Goal: Task Accomplishment & Management: Use online tool/utility

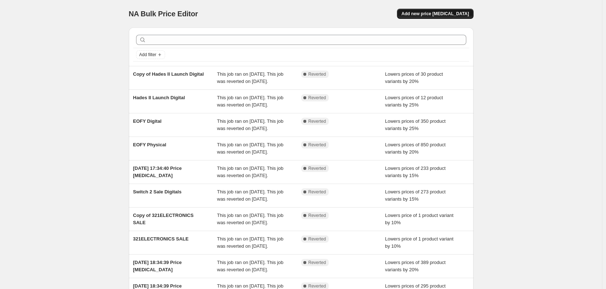
click at [439, 15] on span "Add new price change job" at bounding box center [434, 14] width 67 height 6
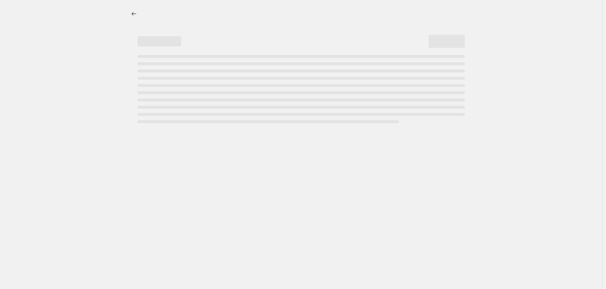
select select "percentage"
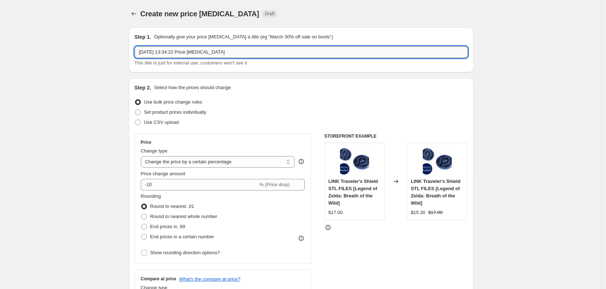
drag, startPoint x: 234, startPoint y: 51, endPoint x: 157, endPoint y: 52, distance: 77.2
click at [157, 52] on input "15 Oct 2025, 13:34:22 Price change job" at bounding box center [301, 52] width 333 height 12
type input "2025 Birthday Sale Physical"
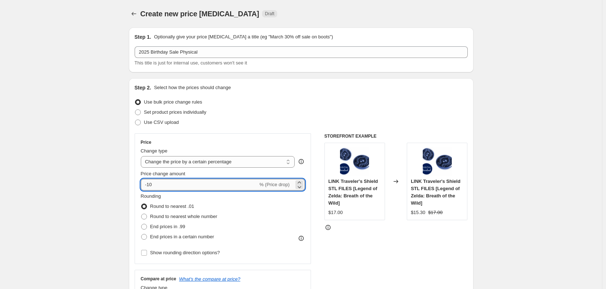
click at [231, 188] on input "-10" at bounding box center [199, 185] width 117 height 12
type input "-1"
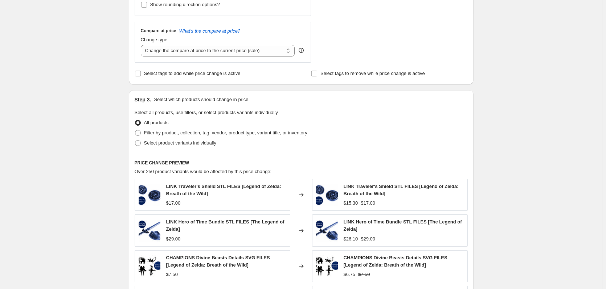
scroll to position [290, 0]
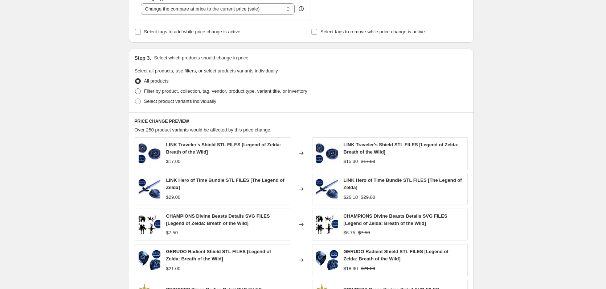
type input "-20"
click at [173, 87] on label "Filter by product, collection, tag, vendor, product type, variant title, or inv…" at bounding box center [221, 91] width 173 height 10
click at [135, 88] on input "Filter by product, collection, tag, vendor, product type, variant title, or inv…" at bounding box center [135, 88] width 0 height 0
radio input "true"
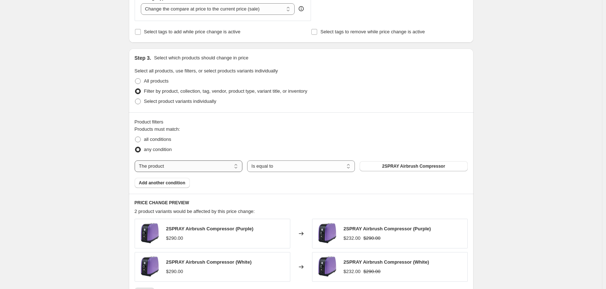
click at [235, 168] on select "The product The product's collection The product's tag The product's vendor The…" at bounding box center [189, 167] width 108 height 12
select select "collection"
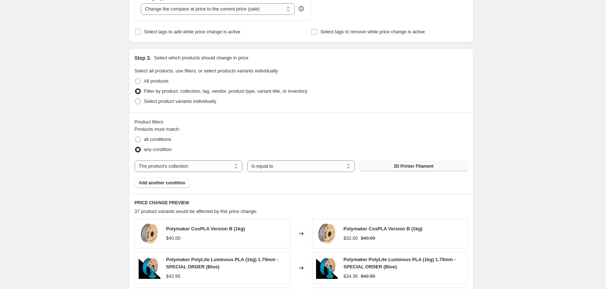
click at [389, 169] on button "3D Printer Filament" at bounding box center [413, 166] width 108 height 10
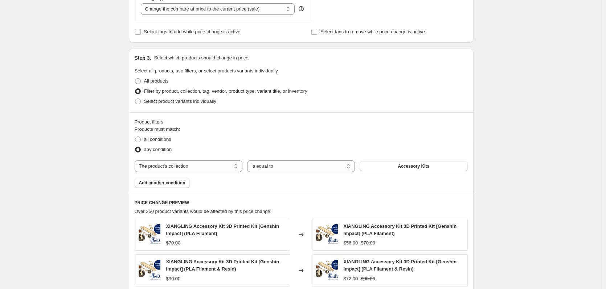
click at [178, 185] on span "Add another condition" at bounding box center [162, 183] width 46 height 6
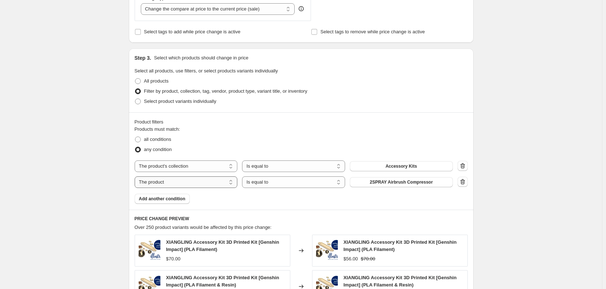
click at [189, 185] on select "The product The product's collection The product's tag The product's vendor The…" at bounding box center [186, 183] width 103 height 12
select select "collection"
click at [385, 181] on span "3D Printer Filament" at bounding box center [401, 183] width 40 height 6
click at [557, 188] on div "Create new price change job. This page is ready Create new price change job Dra…" at bounding box center [301, 151] width 602 height 882
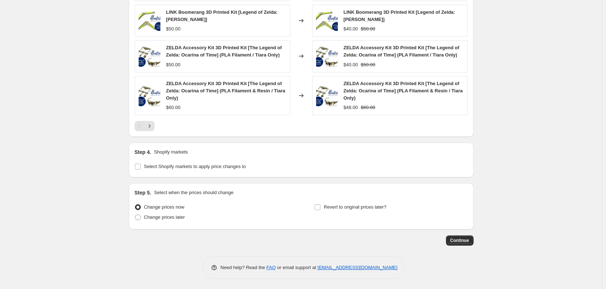
scroll to position [593, 0]
click at [220, 164] on span "Select Shopify markets to apply price changes to" at bounding box center [195, 165] width 102 height 5
click at [141, 164] on input "Select Shopify markets to apply price changes to" at bounding box center [138, 166] width 6 height 6
checkbox input "true"
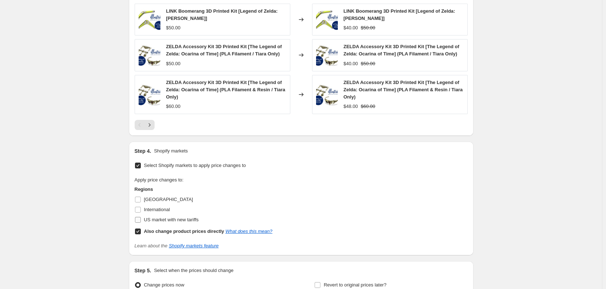
click at [157, 220] on span "US market with new tariffs" at bounding box center [171, 219] width 55 height 5
click at [141, 220] on input "US market with new tariffs" at bounding box center [138, 220] width 6 height 6
checkbox input "true"
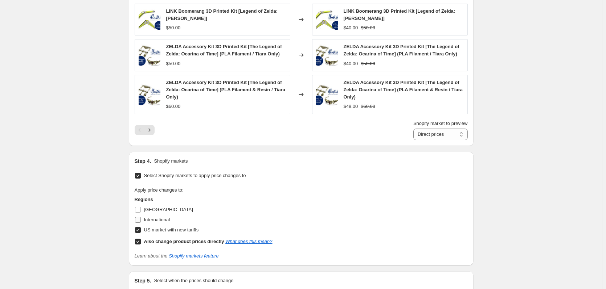
click at [156, 218] on span "International" at bounding box center [157, 219] width 26 height 5
click at [141, 218] on input "International" at bounding box center [138, 220] width 6 height 6
checkbox input "true"
click at [156, 208] on span "Australia" at bounding box center [168, 209] width 49 height 5
click at [141, 208] on input "Australia" at bounding box center [138, 210] width 6 height 6
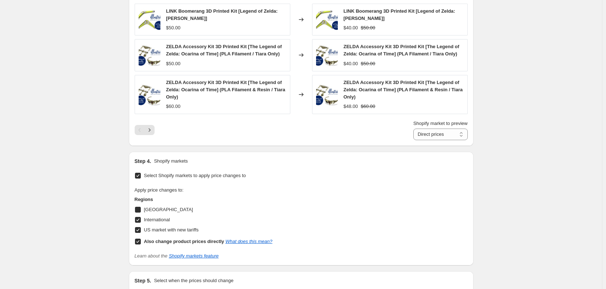
checkbox input "true"
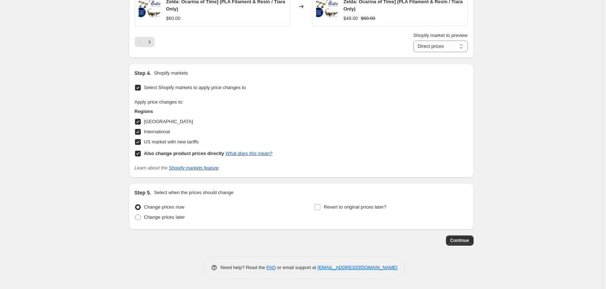
scroll to position [682, 0]
click at [358, 203] on span "Revert to original prices later?" at bounding box center [354, 206] width 63 height 7
click at [320, 204] on input "Revert to original prices later?" at bounding box center [317, 207] width 6 height 6
checkbox input "true"
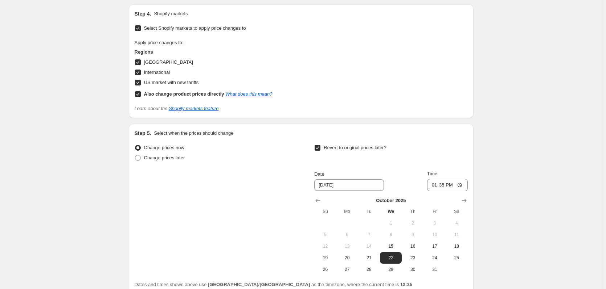
scroll to position [791, 0]
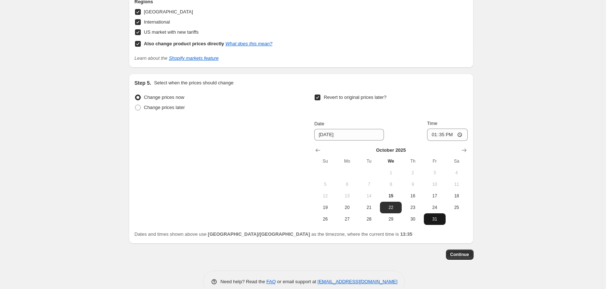
click at [430, 221] on span "31" at bounding box center [434, 219] width 16 height 6
type input "10/31/2025"
click at [455, 138] on input "13:35" at bounding box center [447, 135] width 41 height 12
click at [462, 135] on input "13:35" at bounding box center [447, 135] width 41 height 12
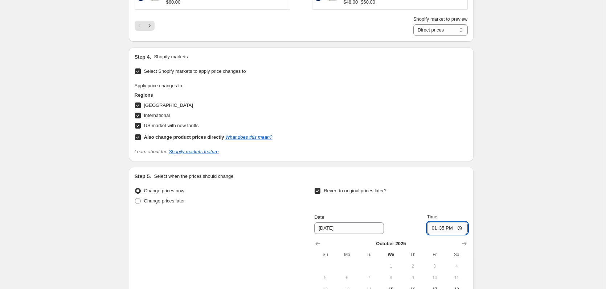
click at [454, 228] on input "13:35" at bounding box center [447, 228] width 41 height 12
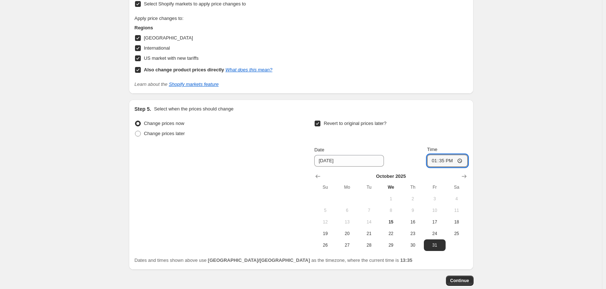
scroll to position [806, 0]
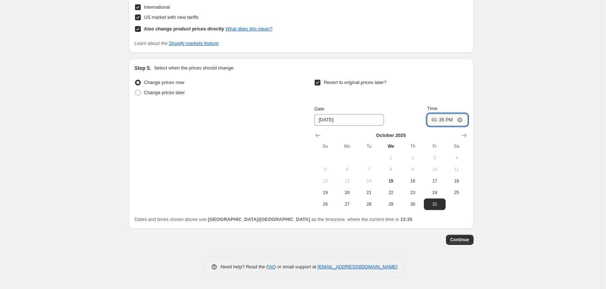
click at [462, 120] on input "13:35" at bounding box center [447, 120] width 41 height 12
type input "00:00"
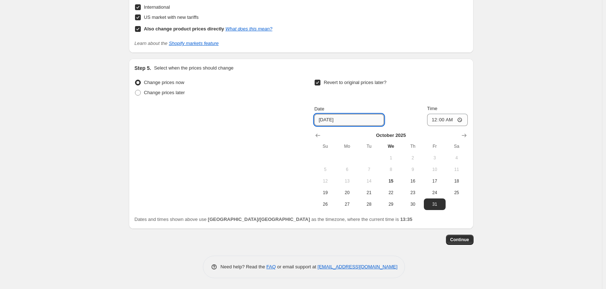
click at [352, 119] on input "10/31/2025" at bounding box center [349, 120] width 70 height 12
click at [454, 204] on td at bounding box center [456, 205] width 22 height 12
click at [345, 118] on input "10/31/2025" at bounding box center [349, 120] width 70 height 12
click at [337, 119] on input "10/31/2025" at bounding box center [349, 120] width 70 height 12
click at [473, 133] on div "Step 5. Select when the prices should change Change prices now Change prices la…" at bounding box center [301, 144] width 344 height 170
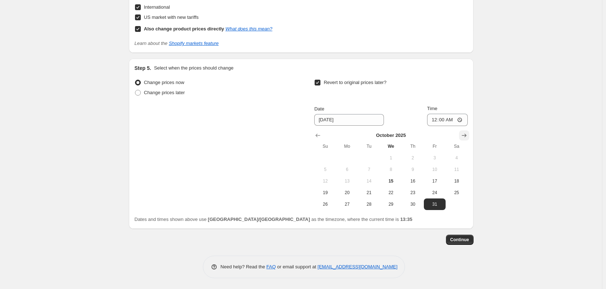
click at [466, 136] on icon "Show next month, November 2025" at bounding box center [463, 136] width 5 height 4
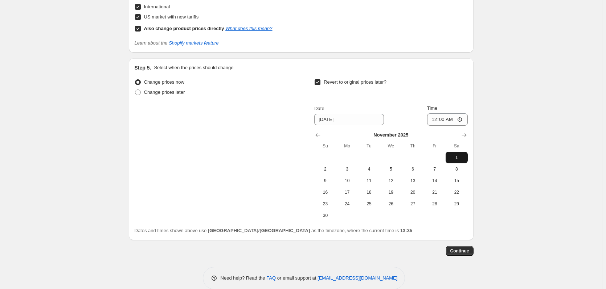
click at [451, 154] on button "1" at bounding box center [456, 158] width 22 height 12
type input "11/1/2025"
click at [469, 253] on span "Continue" at bounding box center [459, 251] width 19 height 6
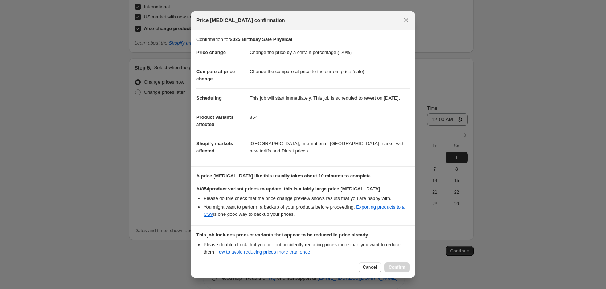
scroll to position [90, 0]
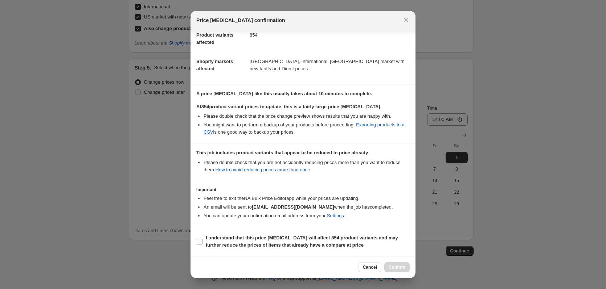
click at [272, 241] on b "I understand that this price change job will affect 854 product variants and ma…" at bounding box center [302, 241] width 192 height 13
click at [202, 241] on input "I understand that this price change job will affect 854 product variants and ma…" at bounding box center [200, 242] width 6 height 6
checkbox input "true"
click at [402, 268] on span "Confirm" at bounding box center [396, 268] width 17 height 6
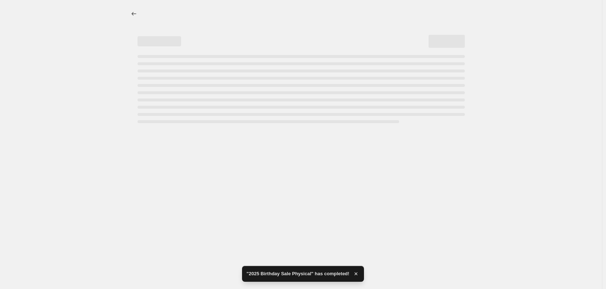
select select "percentage"
select select "collection"
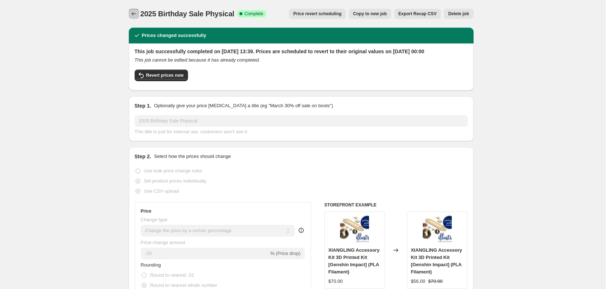
click at [137, 15] on icon "Price change jobs" at bounding box center [133, 13] width 7 height 7
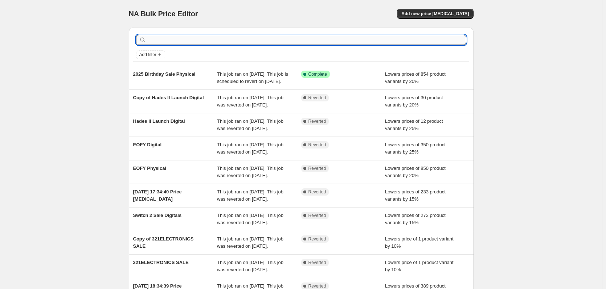
click at [408, 41] on input "text" at bounding box center [307, 40] width 318 height 10
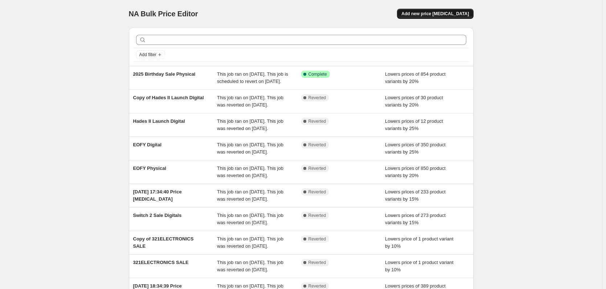
click at [440, 15] on span "Add new price change job" at bounding box center [434, 14] width 67 height 6
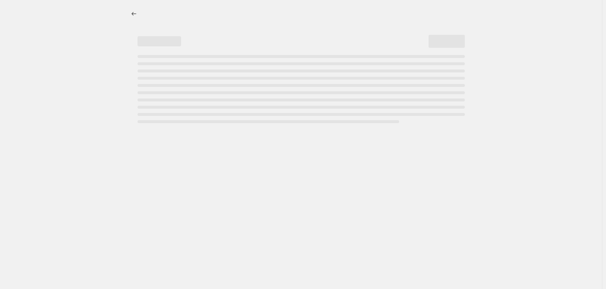
select select "percentage"
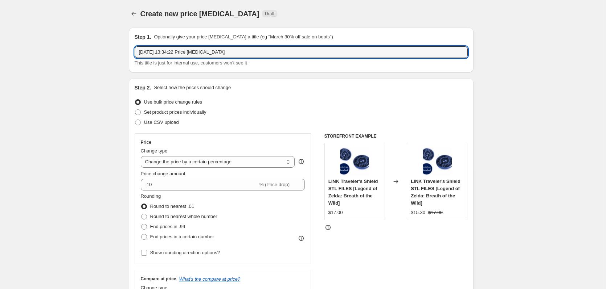
drag, startPoint x: 219, startPoint y: 51, endPoint x: 101, endPoint y: 54, distance: 118.6
type input "2025 Birthday Sale Digital"
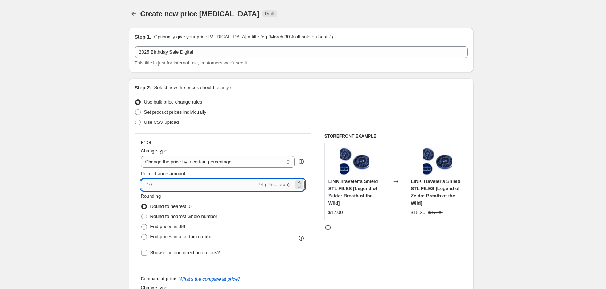
drag, startPoint x: 212, startPoint y: 188, endPoint x: 150, endPoint y: 183, distance: 62.5
click at [150, 183] on input "-10" at bounding box center [199, 185] width 117 height 12
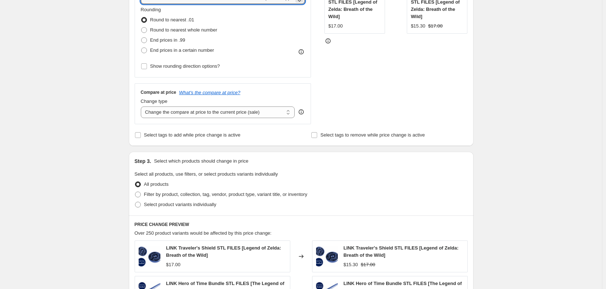
scroll to position [254, 0]
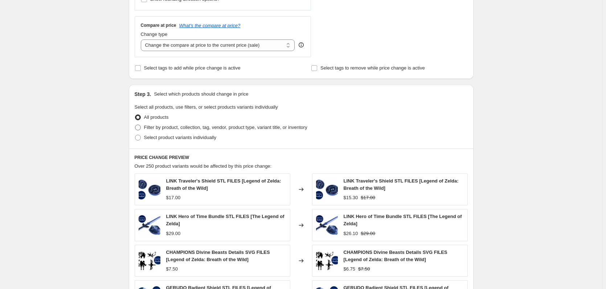
type input "-40"
click at [195, 127] on span "Filter by product, collection, tag, vendor, product type, variant title, or inv…" at bounding box center [225, 127] width 163 height 5
click at [135, 125] on input "Filter by product, collection, tag, vendor, product type, variant title, or inv…" at bounding box center [135, 125] width 0 height 0
radio input "true"
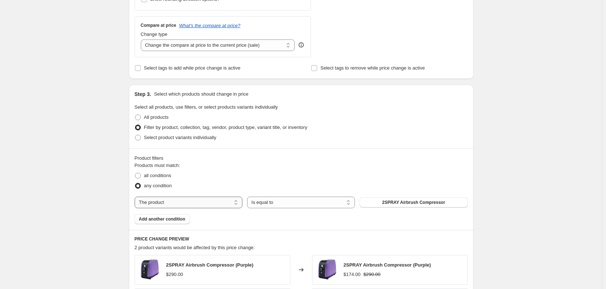
click at [216, 201] on select "The product The product's collection The product's tag The product's vendor The…" at bounding box center [189, 203] width 108 height 12
select select "collection"
click at [402, 205] on span "3D Printer Filament" at bounding box center [413, 203] width 40 height 6
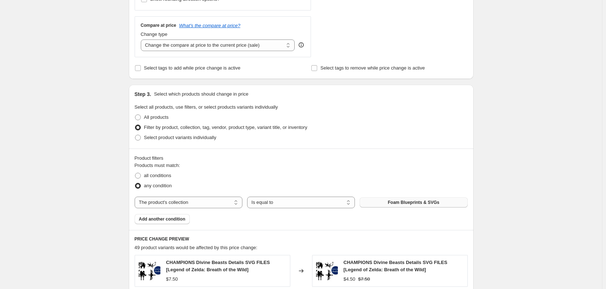
click at [177, 222] on span "Add another condition" at bounding box center [162, 219] width 46 height 6
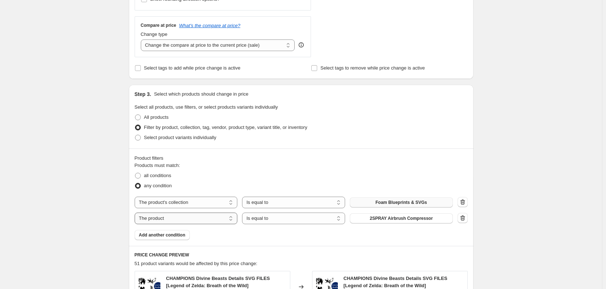
click at [209, 220] on select "The product The product's collection The product's tag The product's vendor The…" at bounding box center [186, 219] width 103 height 12
select select "collection"
click at [377, 220] on button "3D Printer Filament" at bounding box center [401, 219] width 103 height 10
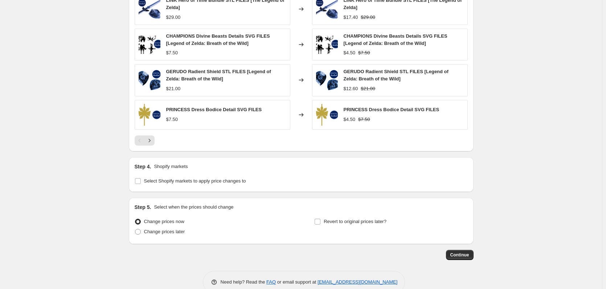
scroll to position [583, 0]
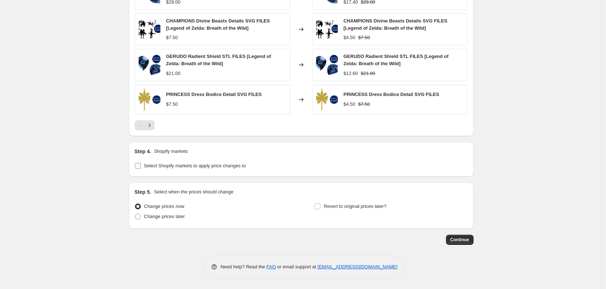
click at [230, 166] on span "Select Shopify markets to apply price changes to" at bounding box center [195, 165] width 102 height 5
click at [141, 166] on input "Select Shopify markets to apply price changes to" at bounding box center [138, 166] width 6 height 6
checkbox input "true"
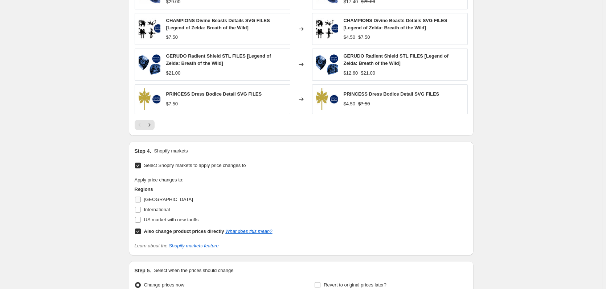
click at [145, 199] on label "Australia" at bounding box center [164, 200] width 58 height 10
click at [141, 199] on input "Australia" at bounding box center [138, 200] width 6 height 6
checkbox input "true"
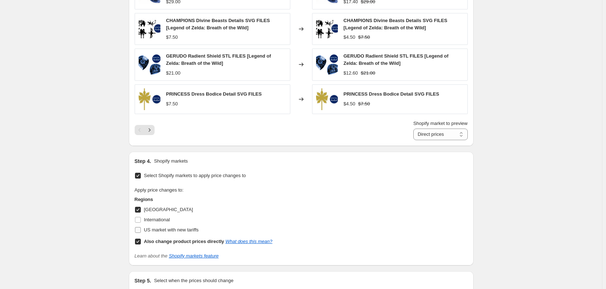
drag, startPoint x: 149, startPoint y: 220, endPoint x: 151, endPoint y: 229, distance: 8.7
click at [149, 220] on span "International" at bounding box center [157, 219] width 26 height 5
click at [141, 220] on input "International" at bounding box center [138, 220] width 6 height 6
checkbox input "true"
click at [152, 231] on span "US market with new tariffs" at bounding box center [171, 229] width 55 height 5
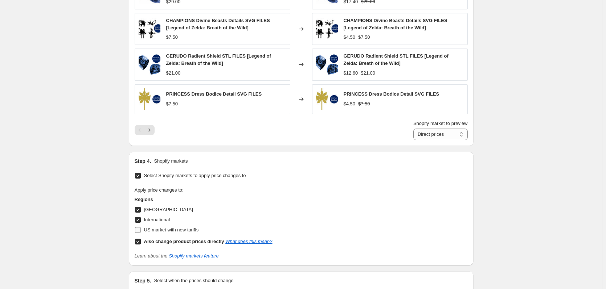
click at [141, 231] on input "US market with new tariffs" at bounding box center [138, 230] width 6 height 6
checkbox input "true"
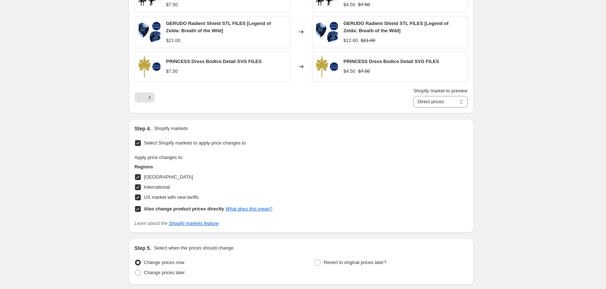
scroll to position [673, 0]
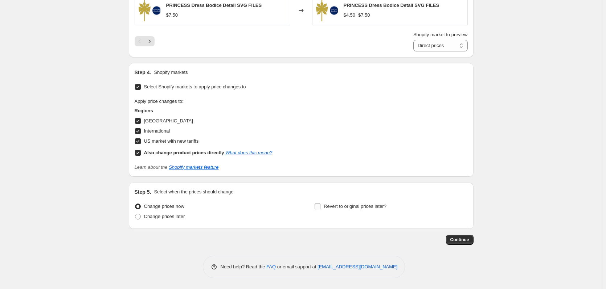
click at [343, 206] on span "Revert to original prices later?" at bounding box center [354, 206] width 63 height 5
click at [320, 206] on input "Revert to original prices later?" at bounding box center [317, 207] width 6 height 6
checkbox input "true"
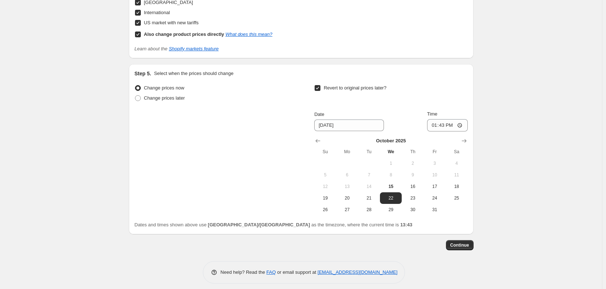
scroll to position [797, 0]
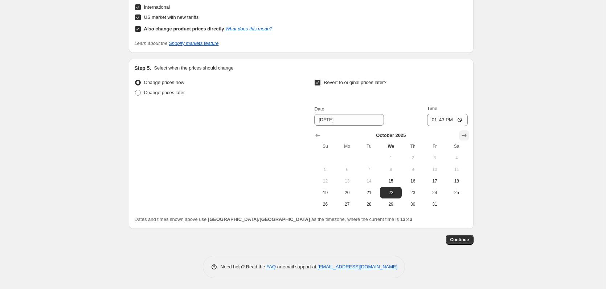
click at [466, 135] on icon "Show next month, November 2025" at bounding box center [463, 136] width 5 height 4
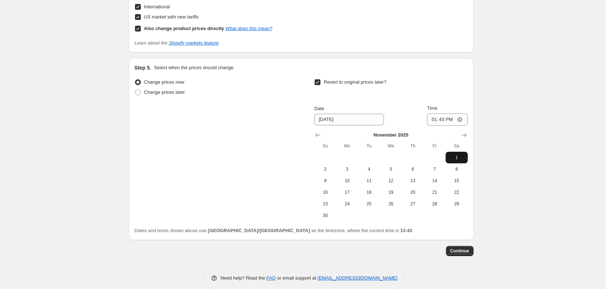
click at [462, 157] on span "1" at bounding box center [456, 158] width 16 height 6
type input "11/1/2025"
click at [438, 118] on input "13:43" at bounding box center [447, 120] width 41 height 12
click at [443, 120] on input "13:43" at bounding box center [447, 120] width 41 height 12
click at [462, 119] on input "13:43" at bounding box center [447, 120] width 41 height 12
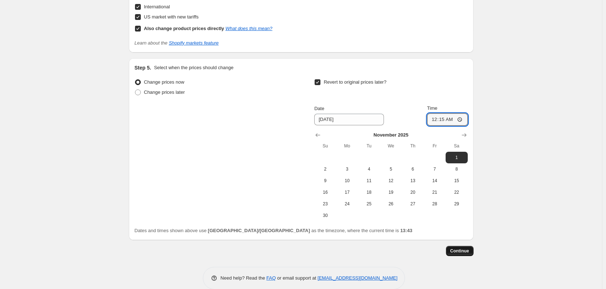
type input "00:15"
click at [469, 252] on span "Continue" at bounding box center [459, 251] width 19 height 6
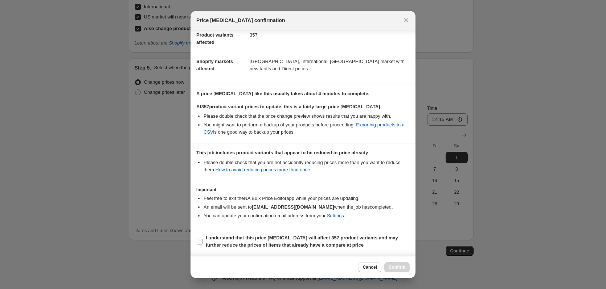
scroll to position [90, 0]
click at [318, 243] on b "I understand that this price change job will affect 357 product variants and ma…" at bounding box center [302, 241] width 192 height 13
click at [202, 243] on input "I understand that this price change job will affect 357 product variants and ma…" at bounding box center [200, 242] width 6 height 6
checkbox input "true"
click at [400, 265] on button "Confirm" at bounding box center [396, 268] width 25 height 10
